Goal: Information Seeking & Learning: Learn about a topic

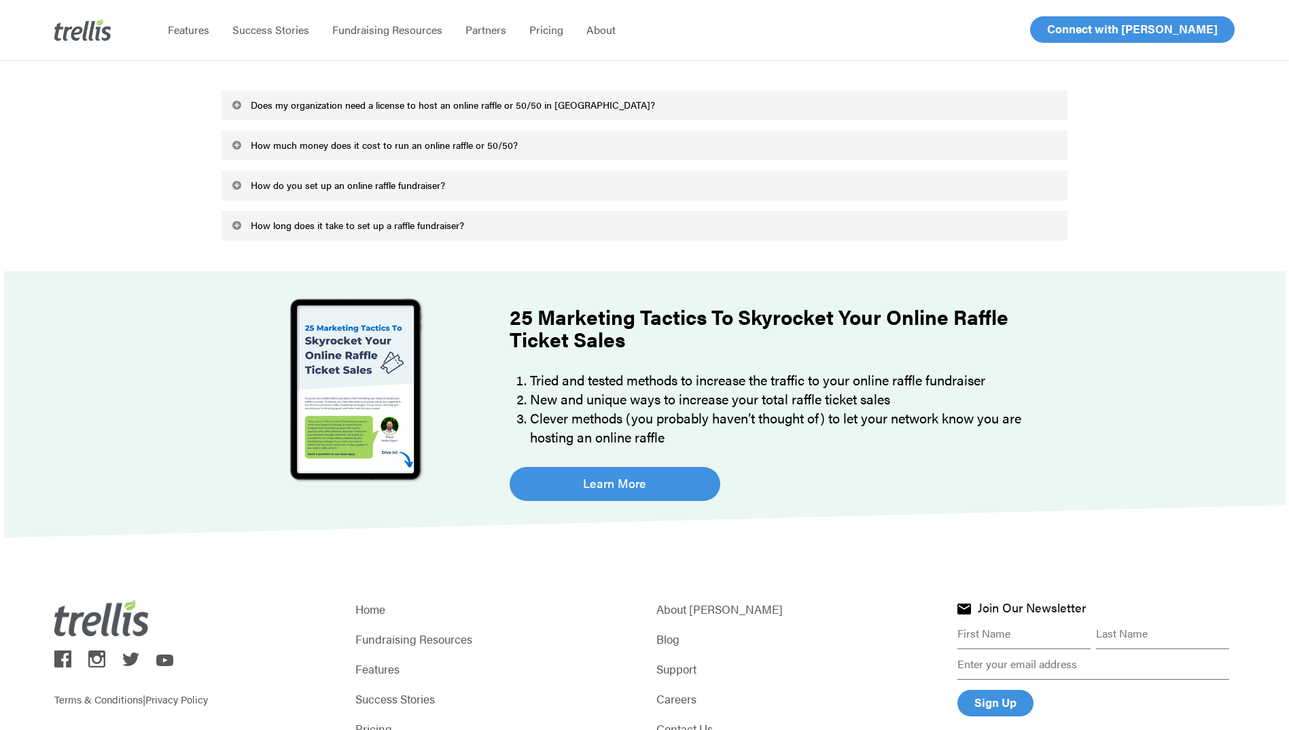
scroll to position [4638, 0]
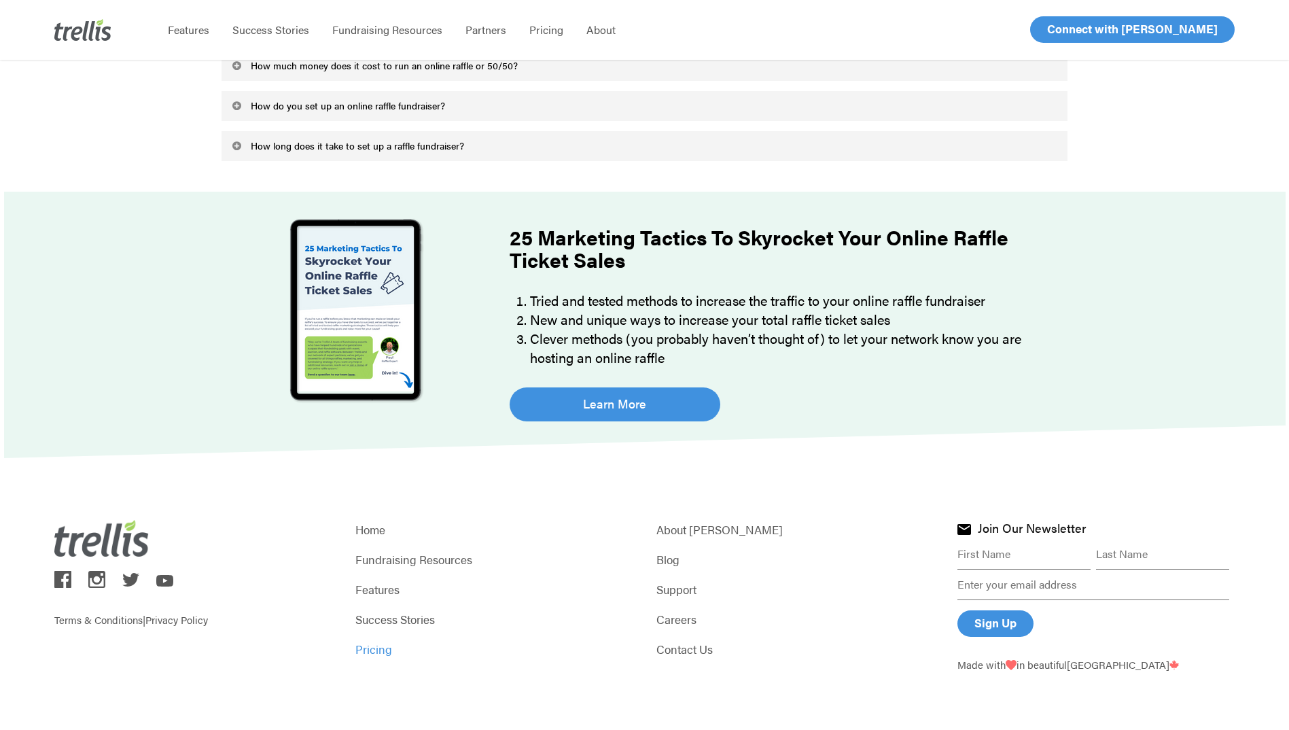
click at [374, 641] on link "Pricing" at bounding box center [493, 648] width 277 height 19
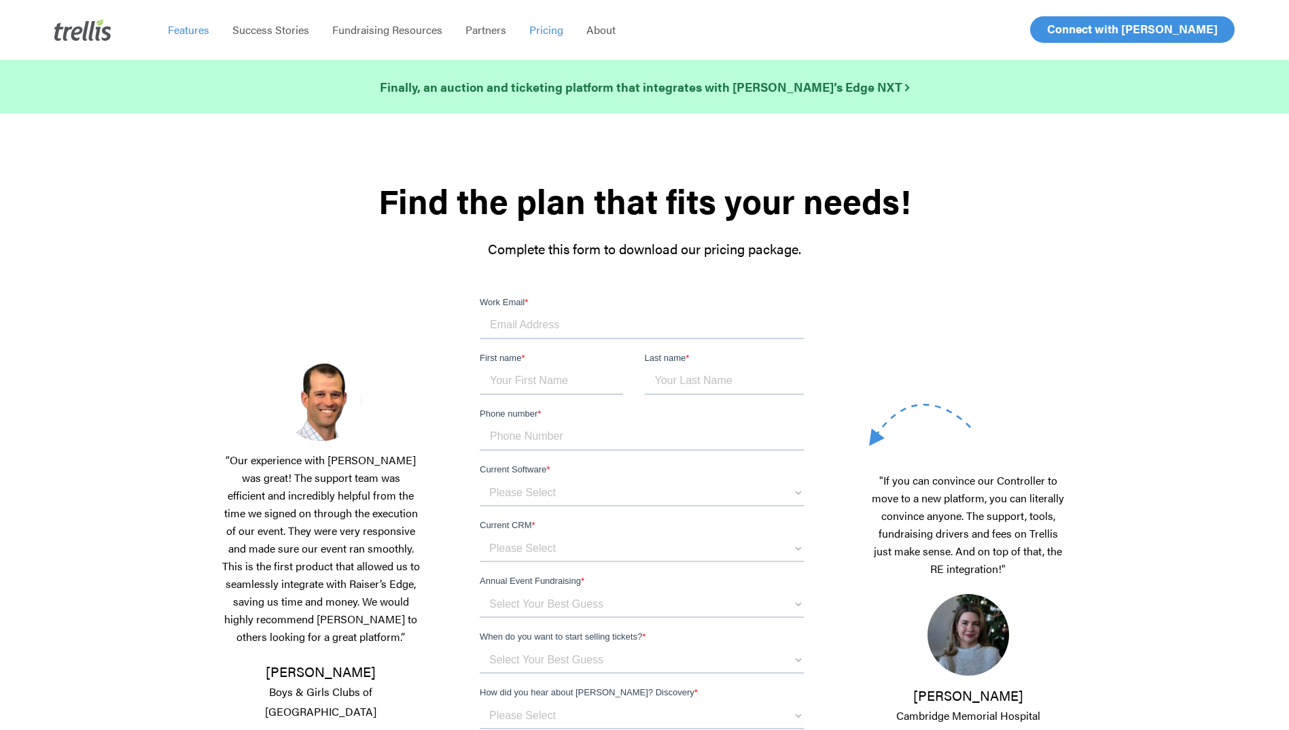
click at [210, 28] on link "Features" at bounding box center [188, 30] width 65 height 14
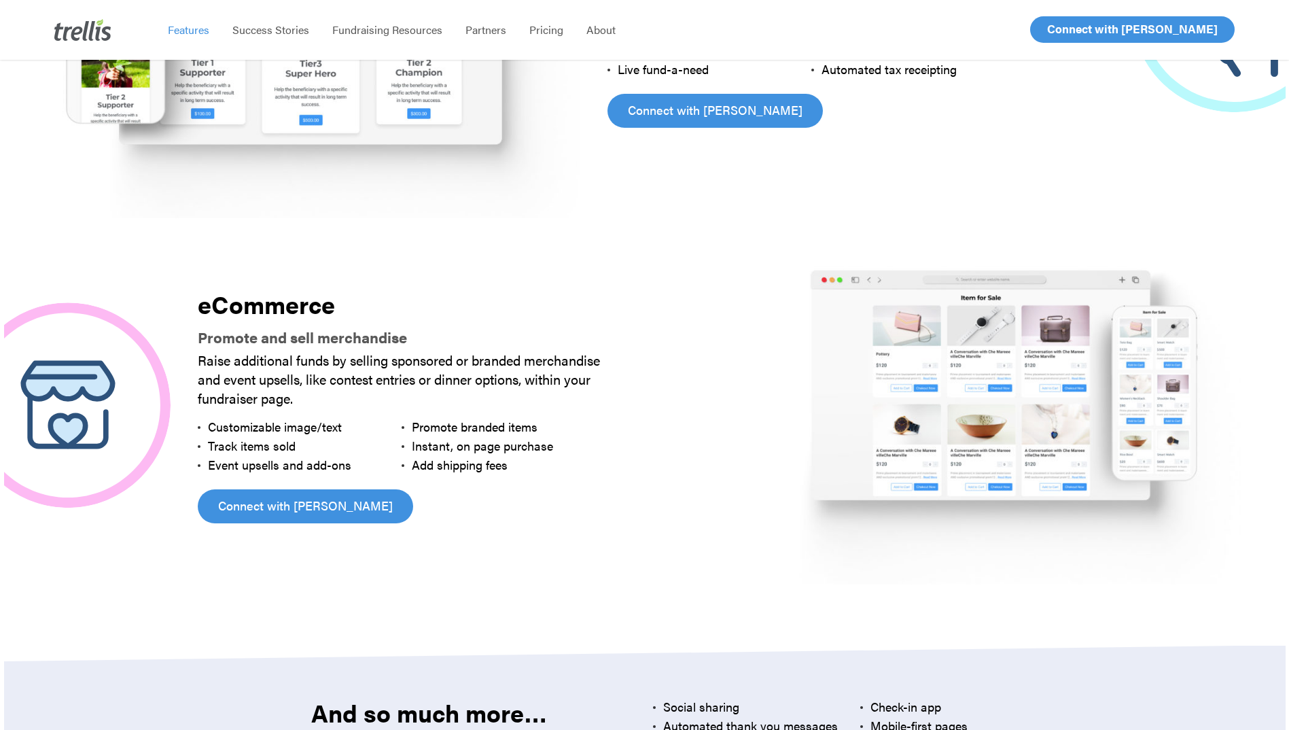
scroll to position [3464, 0]
